Goal: Task Accomplishment & Management: Use online tool/utility

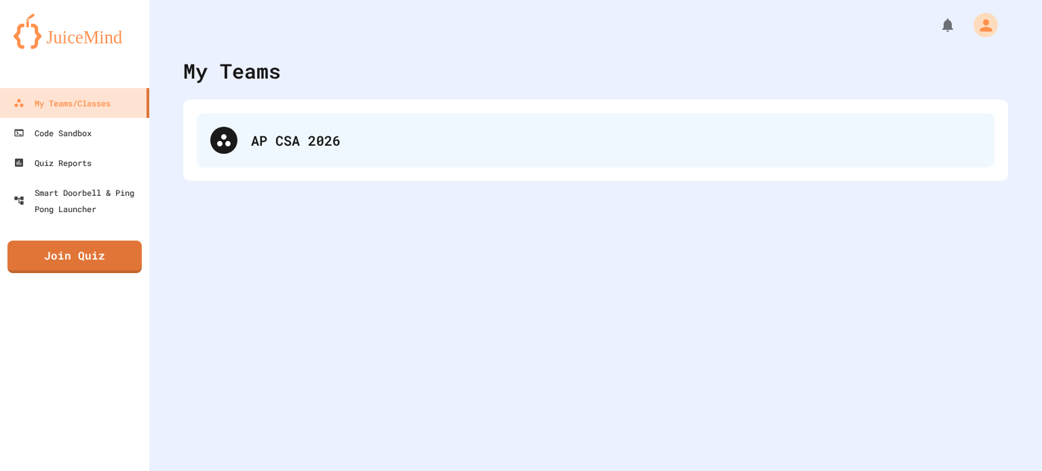
click at [299, 139] on div "AP CSA 2026" at bounding box center [616, 140] width 730 height 20
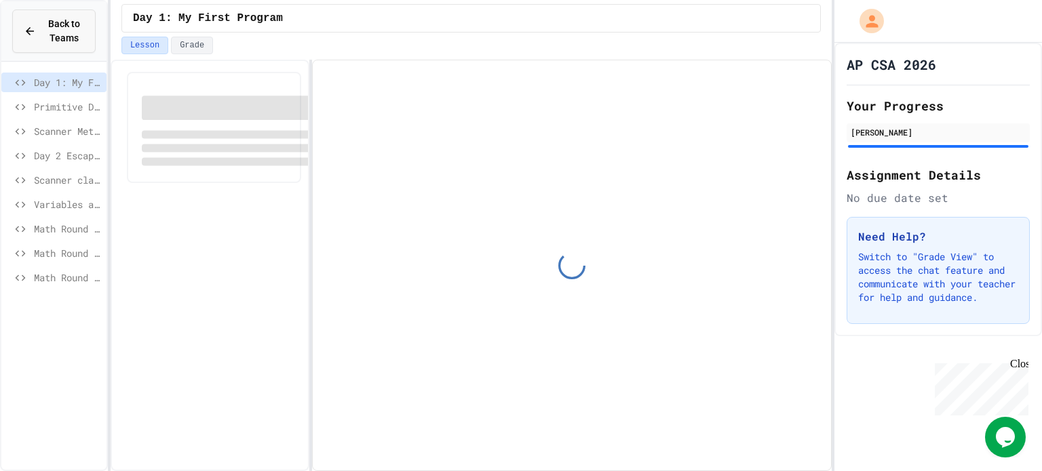
click at [28, 32] on icon at bounding box center [30, 31] width 8 height 8
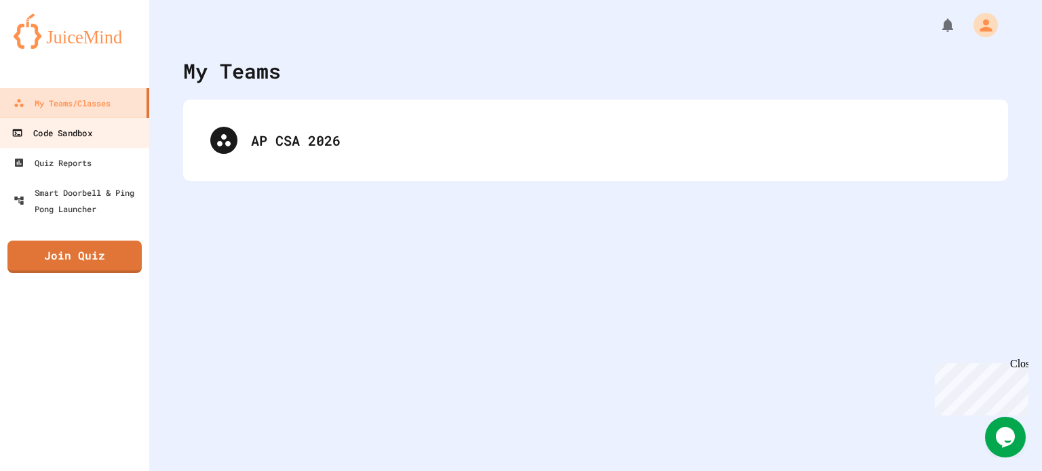
click at [68, 140] on div "Code Sandbox" at bounding box center [52, 133] width 80 height 17
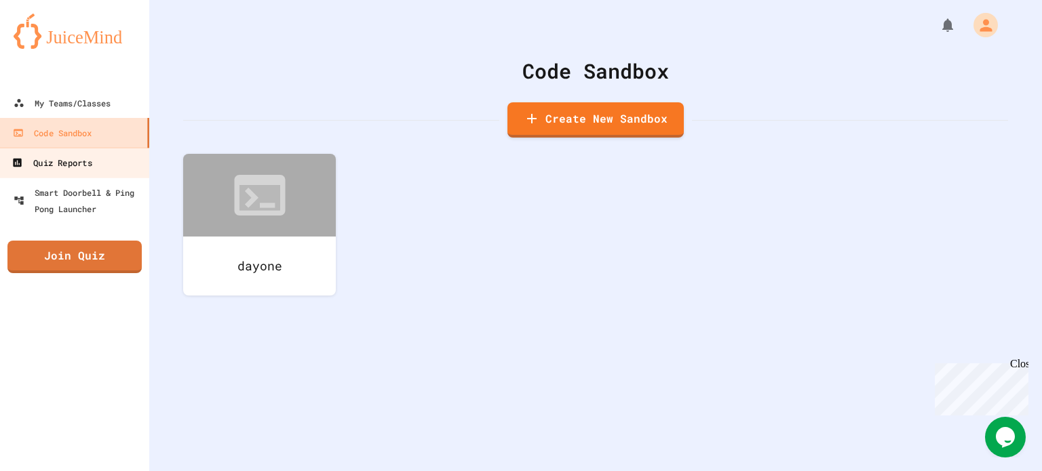
click at [64, 160] on div "Quiz Reports" at bounding box center [52, 163] width 80 height 17
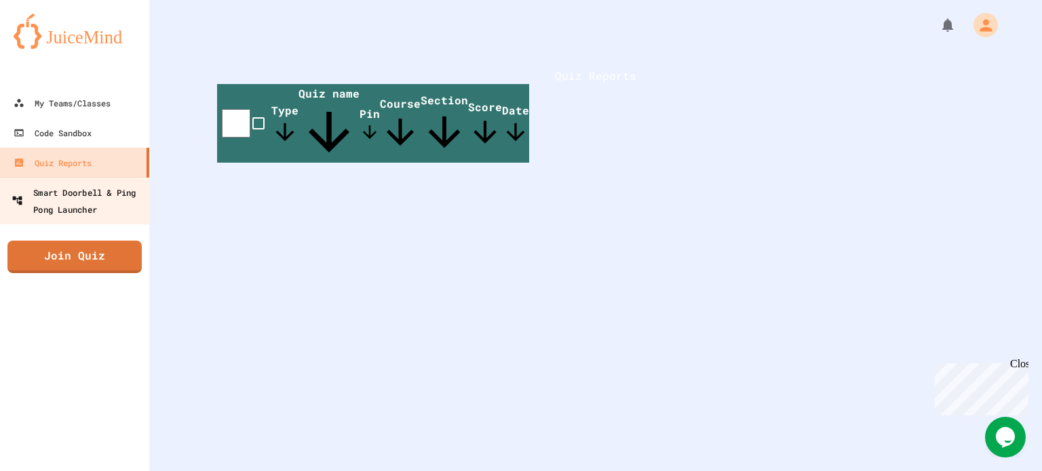
click at [55, 186] on div "Smart Doorbell & Ping Pong Launcher" at bounding box center [79, 200] width 134 height 33
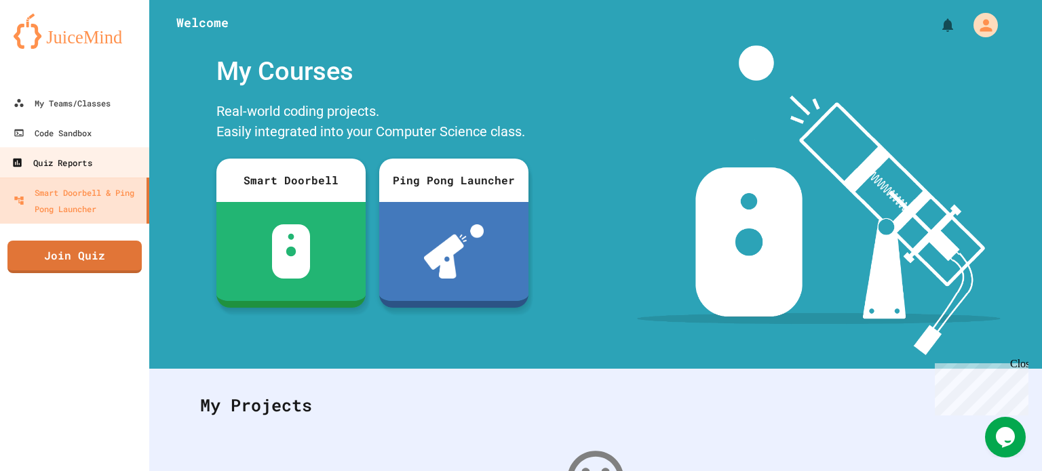
click at [79, 155] on div "Quiz Reports" at bounding box center [52, 163] width 80 height 17
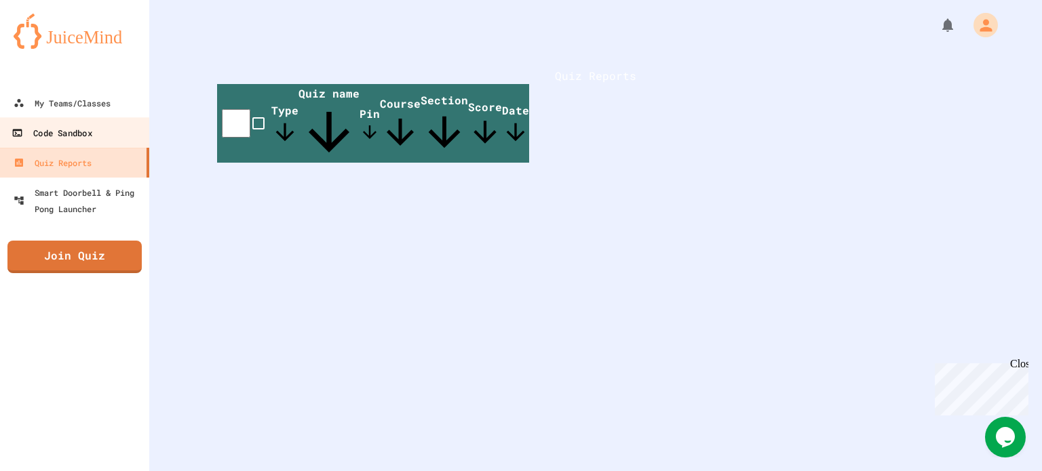
click at [140, 144] on link "Code Sandbox" at bounding box center [75, 132] width 154 height 31
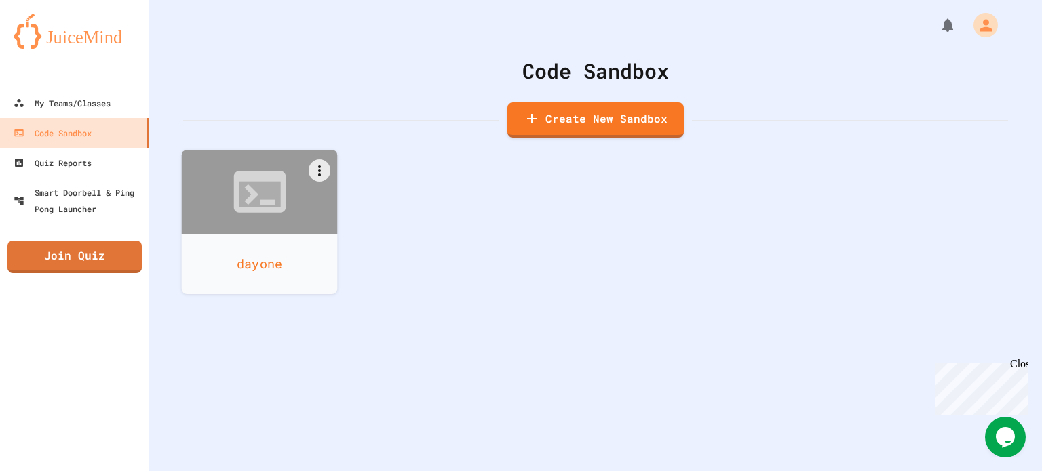
click at [305, 235] on div "dayone" at bounding box center [260, 264] width 156 height 60
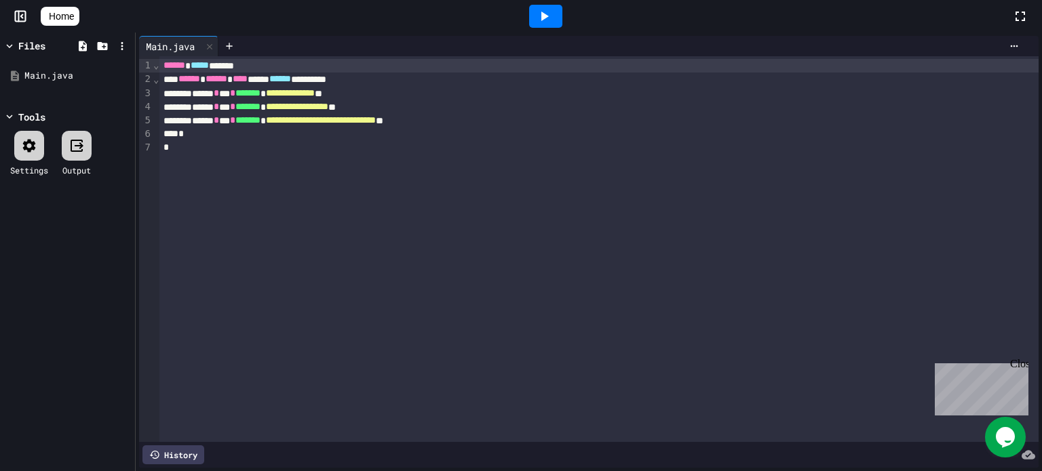
click at [20, 21] on rect at bounding box center [21, 17] width 10 height 10
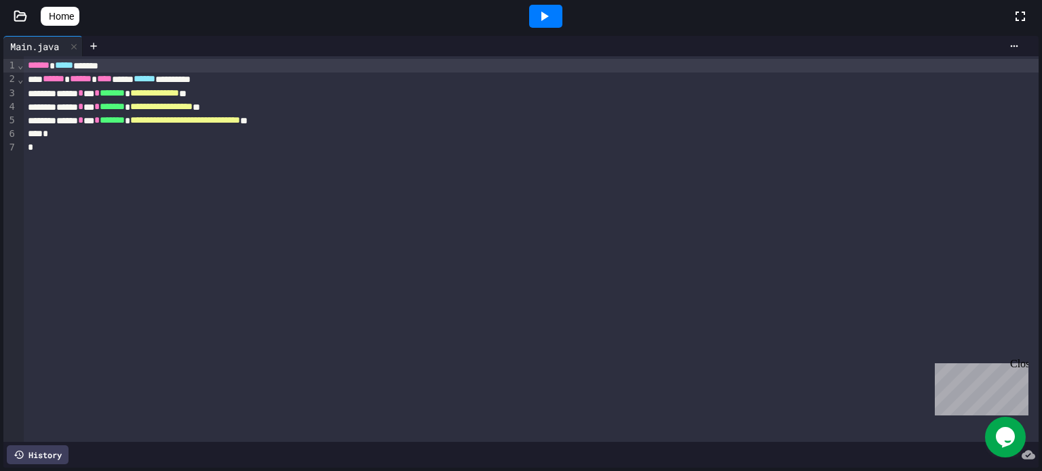
click at [74, 13] on span "Home" at bounding box center [61, 16] width 25 height 14
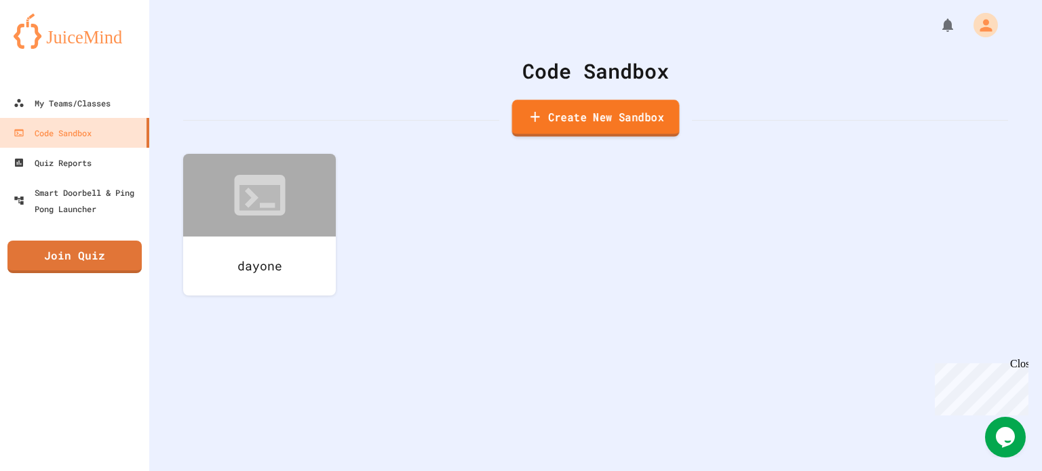
click at [593, 116] on link "Create New Sandbox" at bounding box center [595, 118] width 167 height 37
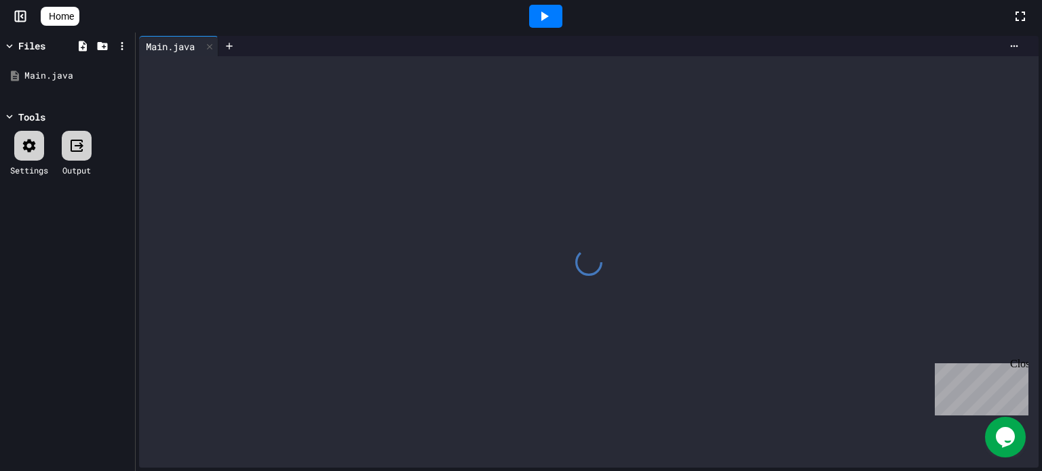
click at [242, 258] on div at bounding box center [588, 262] width 899 height 412
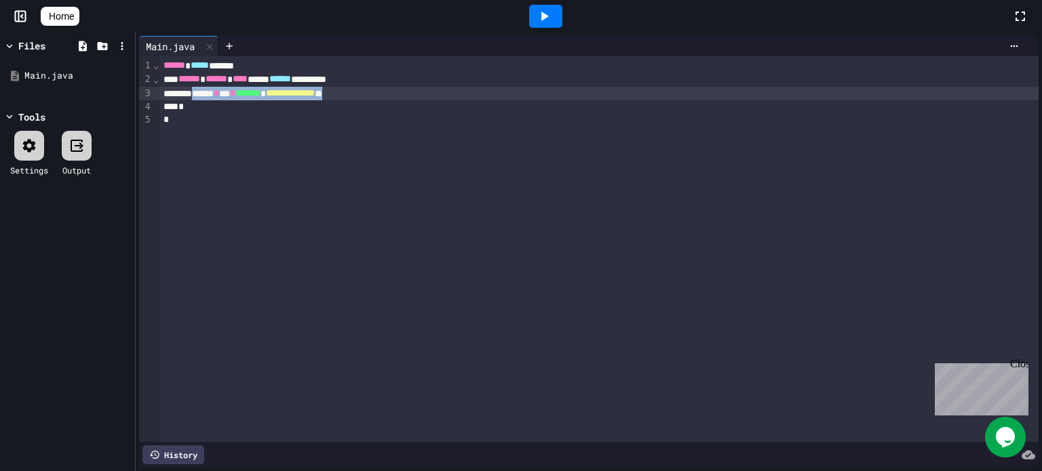
drag, startPoint x: 407, startPoint y: 96, endPoint x: 210, endPoint y: 96, distance: 197.3
click at [210, 96] on div "**********" at bounding box center [598, 94] width 879 height 14
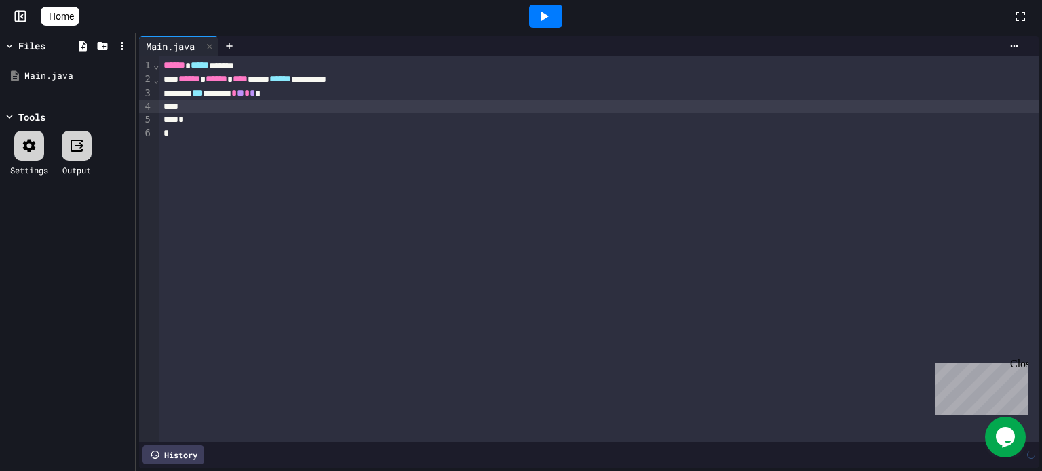
click at [549, 19] on icon at bounding box center [544, 16] width 7 height 9
